Goal: Transaction & Acquisition: Purchase product/service

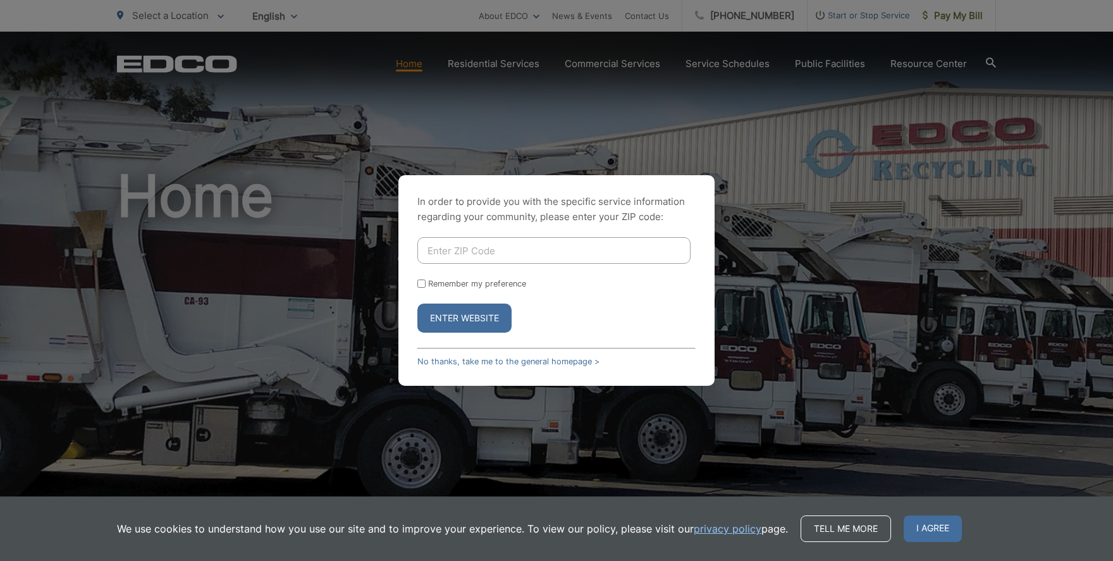
click at [552, 260] on input "Enter ZIP Code" at bounding box center [553, 250] width 273 height 27
type input "92021"
click at [461, 323] on button "Enter Website" at bounding box center [464, 317] width 94 height 29
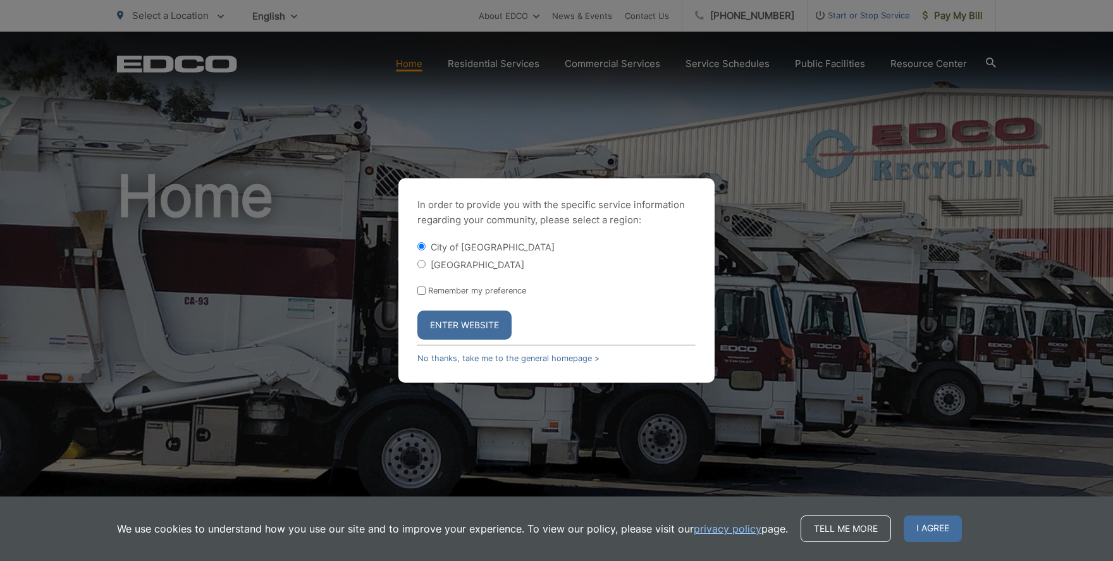
click at [461, 323] on button "Enter Website" at bounding box center [464, 324] width 94 height 29
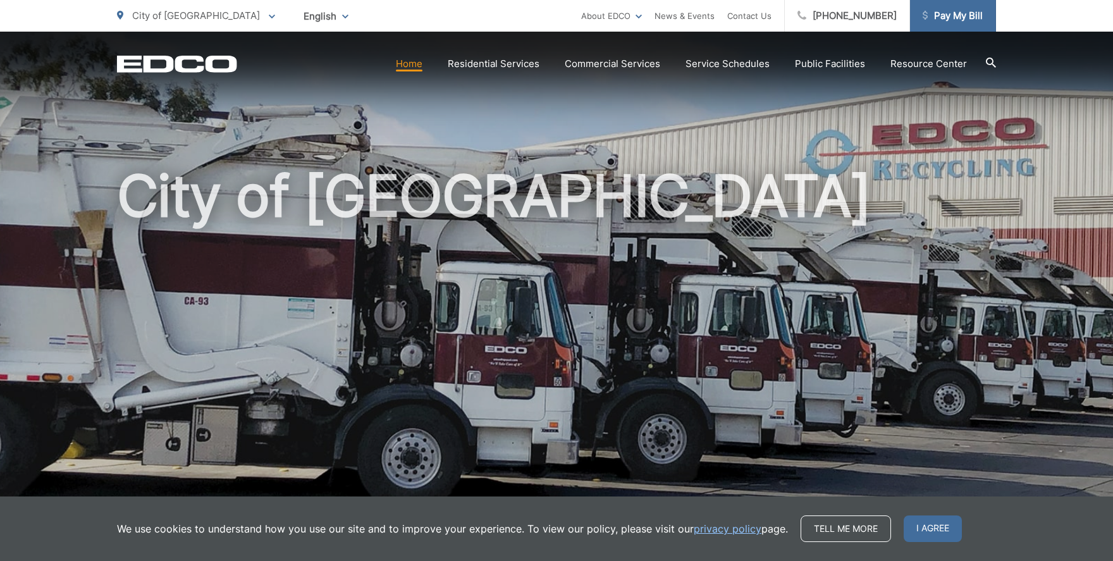
click at [959, 24] on link "Pay My Bill" at bounding box center [953, 16] width 86 height 32
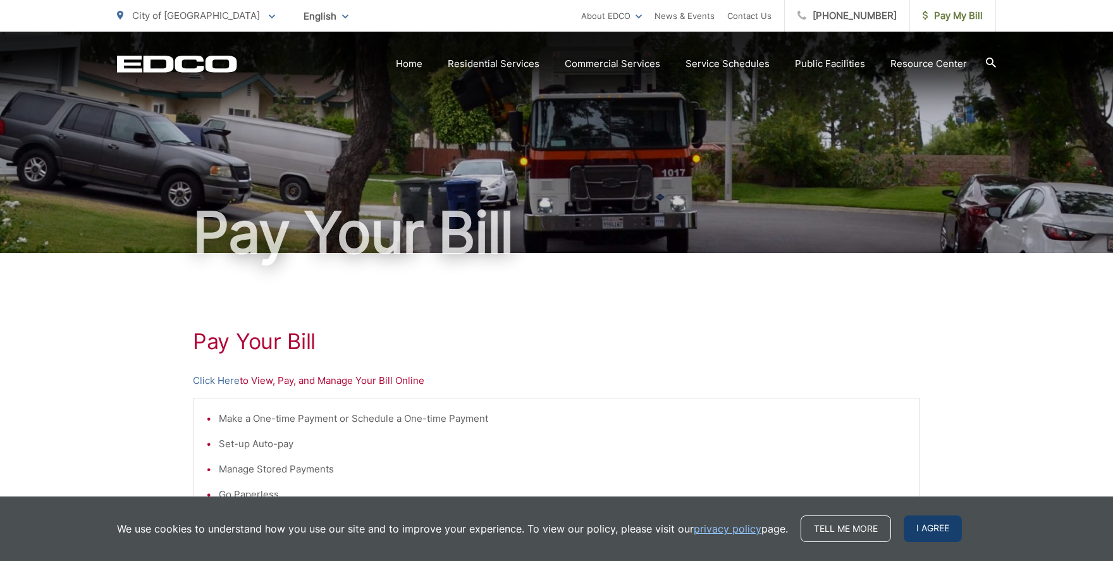
click at [943, 530] on span "I agree" at bounding box center [932, 528] width 58 height 27
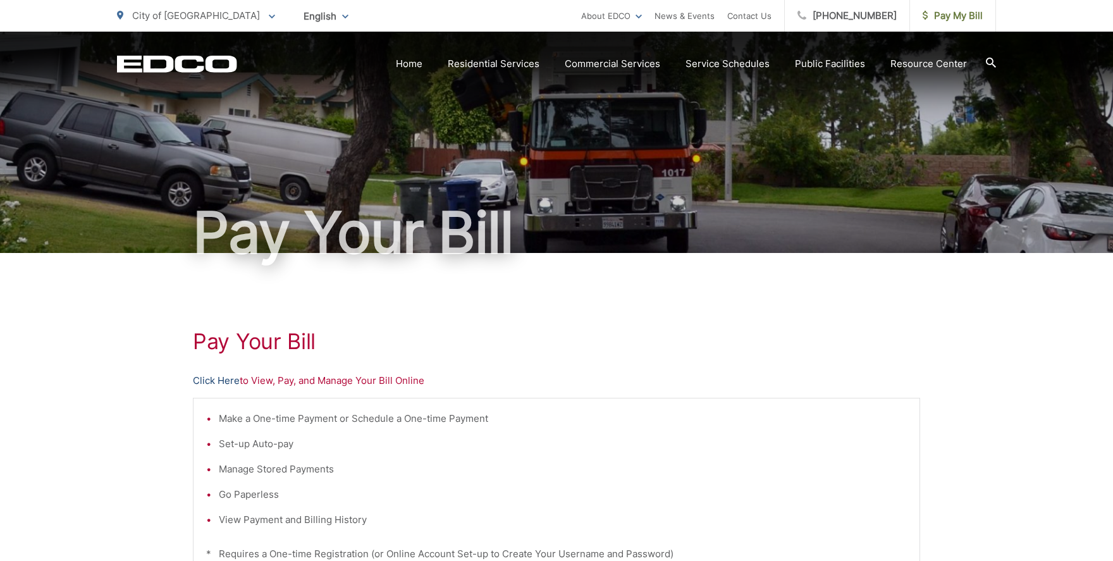
click at [230, 382] on link "Click Here" at bounding box center [216, 380] width 47 height 15
